Goal: Transaction & Acquisition: Purchase product/service

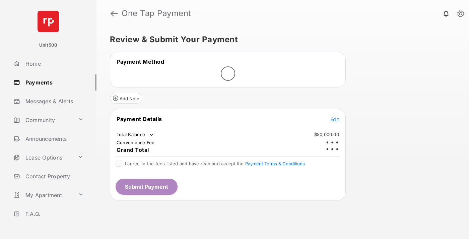
click at [335, 116] on span "Edit" at bounding box center [334, 119] width 9 height 6
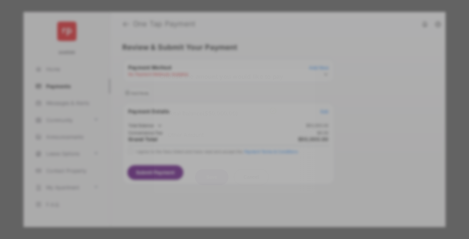
click at [222, 129] on div "Other Amount" at bounding box center [222, 134] width 109 height 11
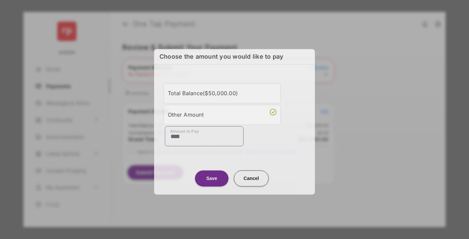
type input "****"
click at [212, 176] on button "Save" at bounding box center [212, 178] width 34 height 16
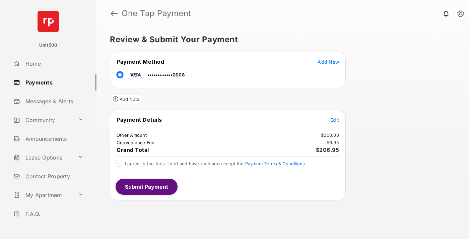
click at [335, 120] on span "Edit" at bounding box center [334, 120] width 9 height 6
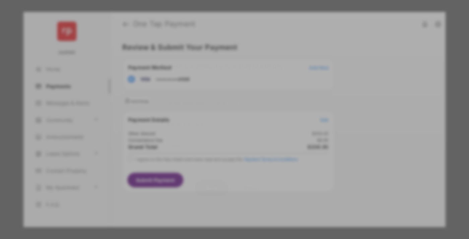
click at [212, 185] on button "Save" at bounding box center [212, 188] width 34 height 16
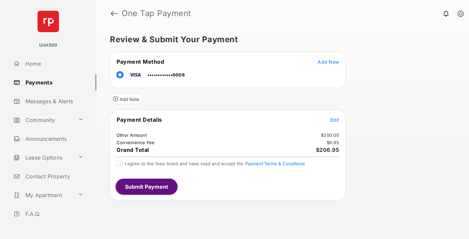
click at [146, 186] on button "Submit Payment" at bounding box center [147, 187] width 62 height 16
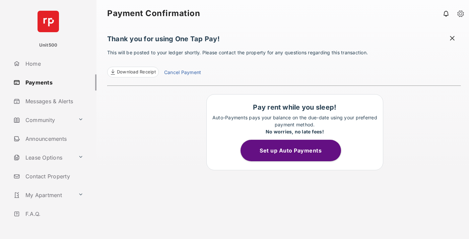
click at [452, 39] on span at bounding box center [452, 39] width 7 height 8
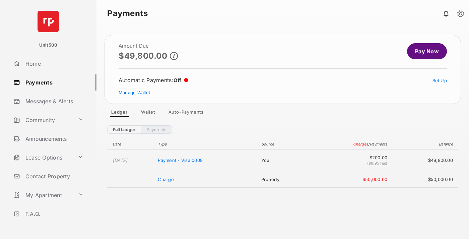
click at [134, 93] on link "Manage Wallet" at bounding box center [135, 92] width 32 height 5
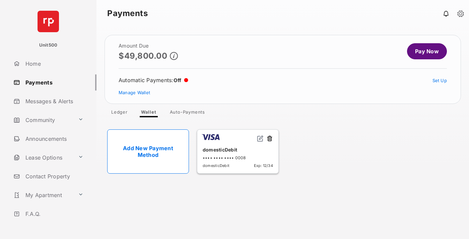
click at [270, 139] on button at bounding box center [269, 139] width 7 height 8
